Goal: Find specific page/section: Find specific page/section

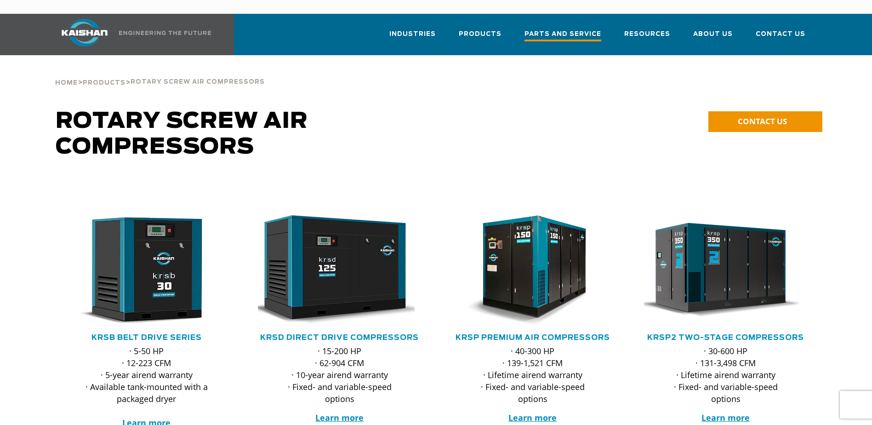
click at [567, 29] on span "Parts and Service" at bounding box center [563, 35] width 77 height 12
